Goal: Find specific page/section: Find specific page/section

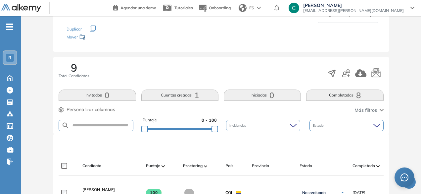
click at [171, 91] on button "Cuentas creadas 1" at bounding box center [179, 94] width 77 height 11
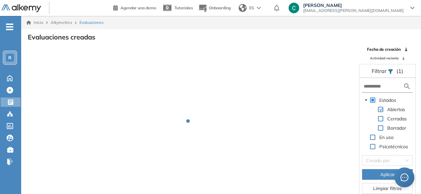
scroll to position [16, 0]
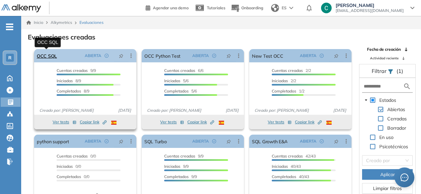
click at [56, 54] on link "OCC SQL" at bounding box center [47, 55] width 20 height 13
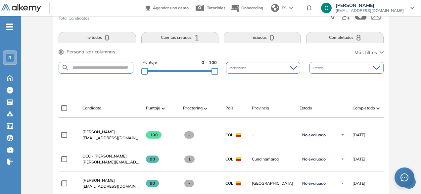
scroll to position [126, 0]
click at [187, 37] on button "Cuentas creadas 1" at bounding box center [179, 37] width 77 height 11
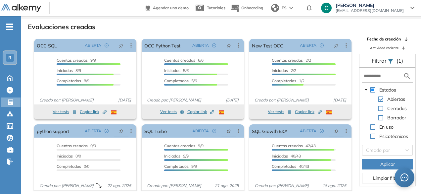
scroll to position [10, 0]
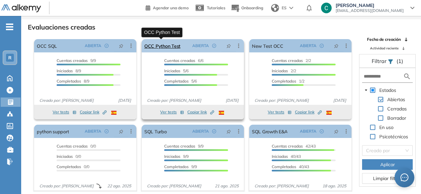
click at [172, 49] on link "OCC Python Test" at bounding box center [162, 45] width 36 height 13
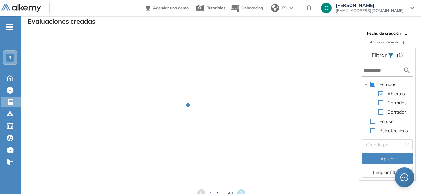
scroll to position [10, 0]
